Goal: Find specific page/section: Find specific page/section

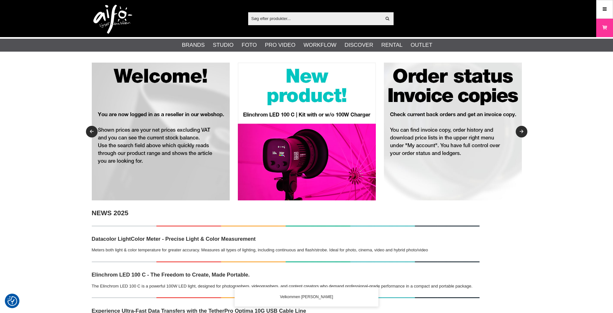
click at [283, 17] on input "text" at bounding box center [314, 19] width 133 height 10
paste input "LAS5981"
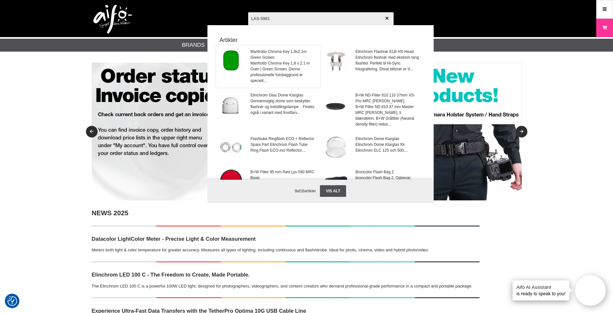
type input "LAS-5981"
click at [269, 67] on span "Manfrotto Chroma Key 1.8 x 2.1 m Grøn | Green Screen. Denne professionelle foto…" at bounding box center [283, 71] width 66 height 23
